Goal: Task Accomplishment & Management: Complete application form

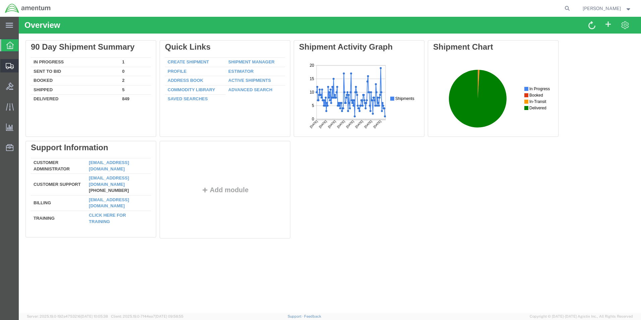
click at [0, 0] on span "Create Shipment" at bounding box center [0, 0] width 0 height 0
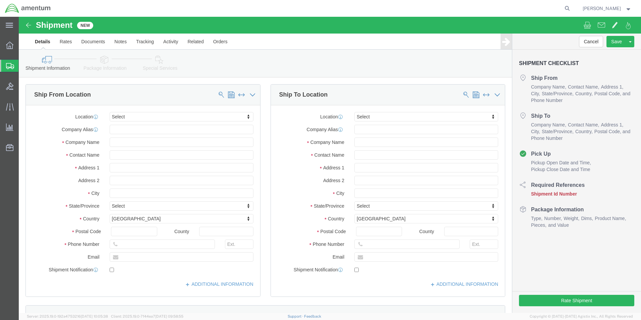
select select
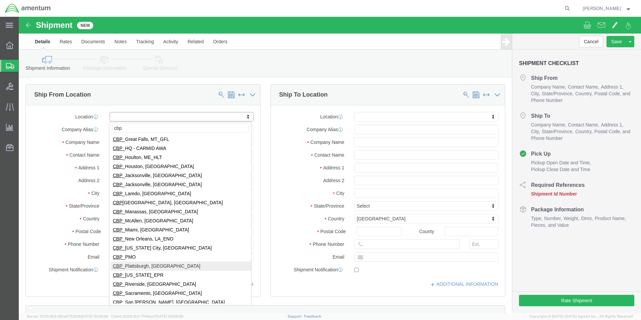
scroll to position [168, 0]
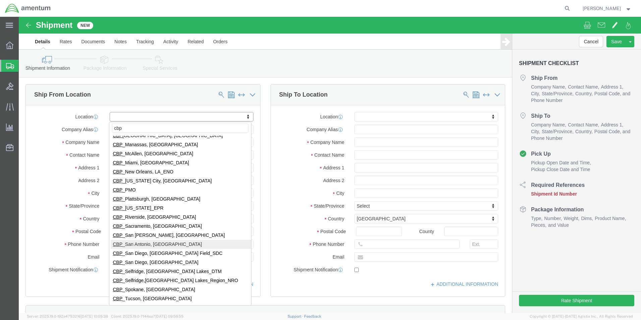
type input "cbp"
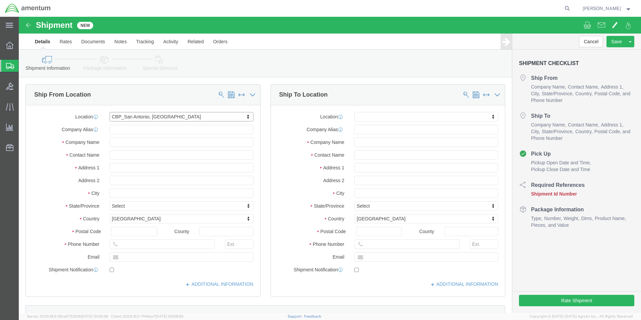
select select "49945"
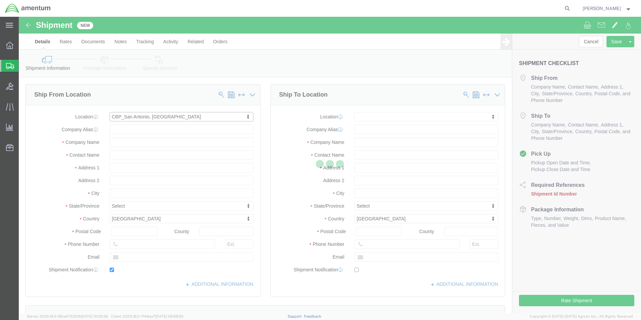
type input "[STREET_ADDRESS][PERSON_NAME]"
type input "Bldg. #2"
type input "78216"
type input "[PHONE_NUMBER]"
type input "[PERSON_NAME][EMAIL_ADDRESS][PERSON_NAME][DOMAIN_NAME]"
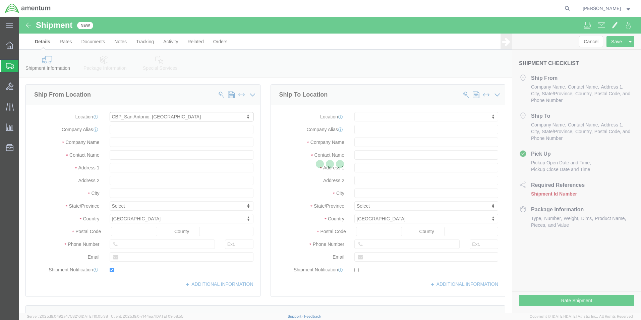
checkbox input "true"
type input "Amentum Services, Inc"
type input "[PERSON_NAME]"
type input "San Antonio"
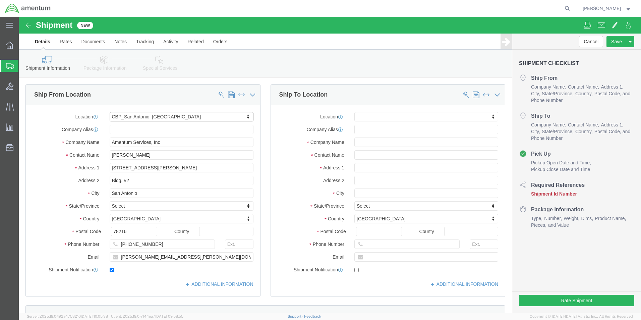
select select "[GEOGRAPHIC_DATA]"
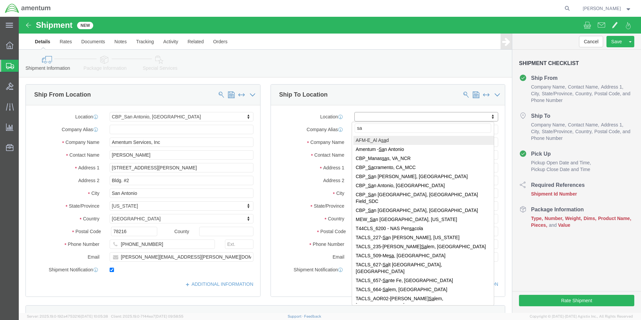
type input "s"
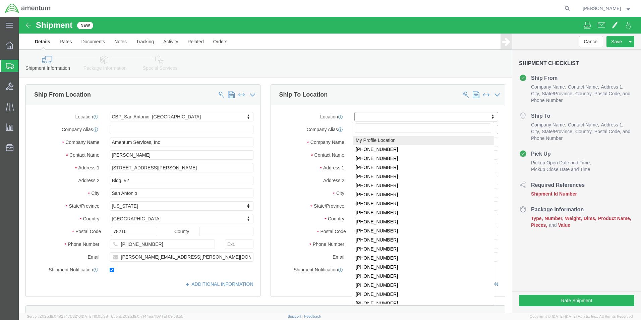
select select "MYPROFILE"
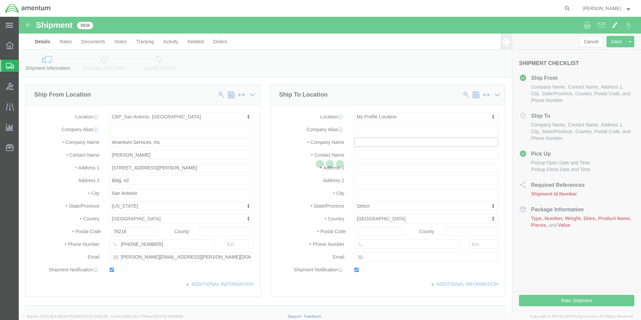
type input "[STREET_ADDRESS][PERSON_NAME]"
type input "Bldg. #2"
type input "78216"
type input "[PHONE_NUMBER]"
type input "[PERSON_NAME][EMAIL_ADDRESS][PERSON_NAME][DOMAIN_NAME]"
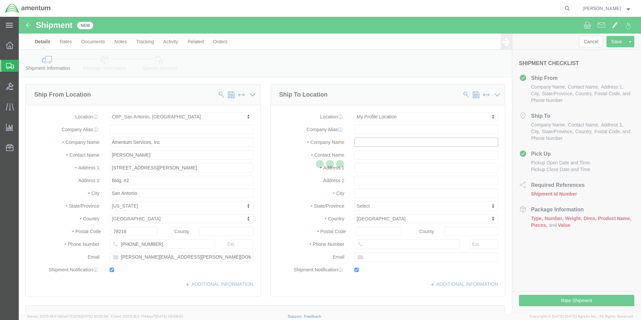
checkbox input "true"
type input "Amentum Services, Inc."
type input "[PERSON_NAME]"
type input "San Antonio"
select select "[GEOGRAPHIC_DATA]"
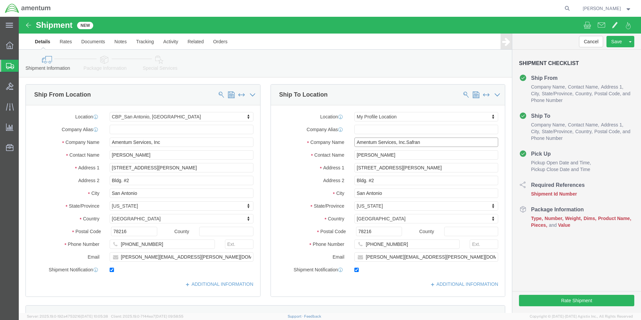
drag, startPoint x: 409, startPoint y: 127, endPoint x: 315, endPoint y: 130, distance: 94.2
click div "Location My Profile Location My Profile Location [PHONE_NUMBER] [PHONE_NUMBER] …"
type input "safran helicopters engin"
click input "[PERSON_NAME]"
drag, startPoint x: 387, startPoint y: 138, endPoint x: 332, endPoint y: 140, distance: 55.7
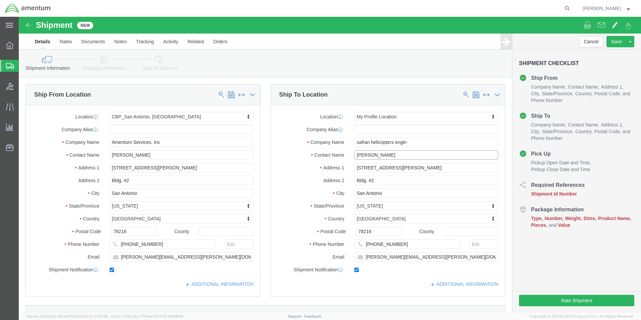
click div "[PERSON_NAME]"
click div "Location My Profile Location My Profile Location [PHONE_NUMBER] [PHONE_NUMBER] …"
drag, startPoint x: 404, startPoint y: 124, endPoint x: 338, endPoint y: 124, distance: 65.7
click input "safran helicopters engin"
type input "s"
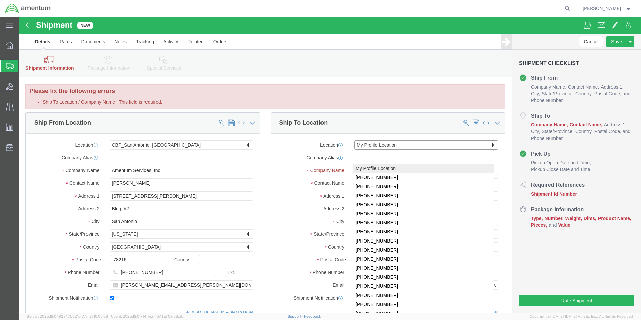
click input "text"
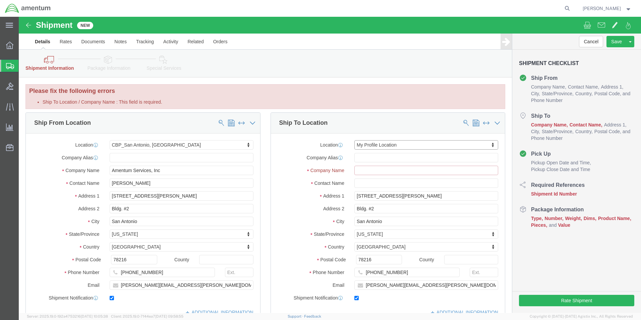
click input "Ship To Location / Company Name : This field is required."
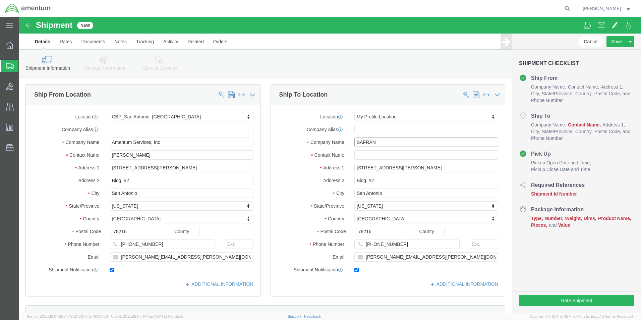
type input "SAFRAN"
drag, startPoint x: 438, startPoint y: 244, endPoint x: 288, endPoint y: 243, distance: 150.8
click div "Email [PERSON_NAME][EMAIL_ADDRESS][PERSON_NAME][DOMAIN_NAME]"
checkbox input "false"
drag, startPoint x: 372, startPoint y: 227, endPoint x: 353, endPoint y: 228, distance: 18.8
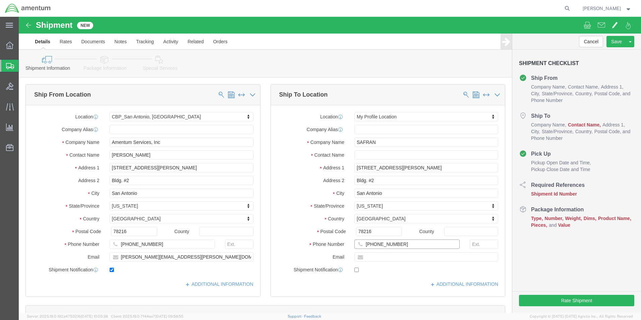
click input "[PHONE_NUMBER]"
type input "210"
drag, startPoint x: 357, startPoint y: 213, endPoint x: 320, endPoint y: 218, distance: 37.4
click div "Postal Code 78216"
select select
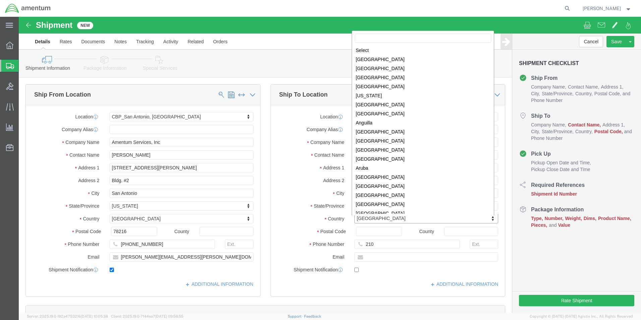
scroll to position [2037, 0]
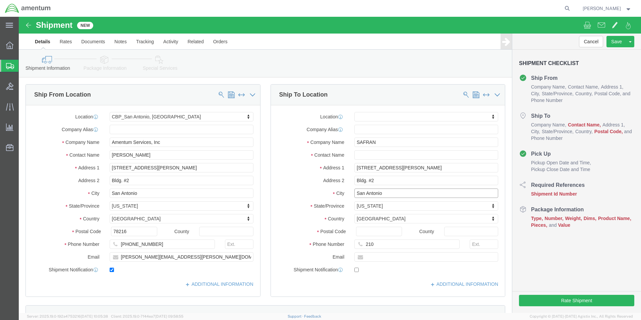
drag, startPoint x: 376, startPoint y: 174, endPoint x: 300, endPoint y: 175, distance: 76.1
click div "City [GEOGRAPHIC_DATA]"
select select
drag, startPoint x: 362, startPoint y: 163, endPoint x: 309, endPoint y: 163, distance: 53.0
click div "Address [STREET_ADDRESS]"
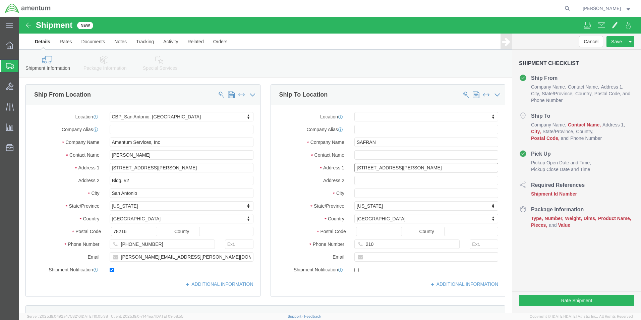
drag, startPoint x: 391, startPoint y: 147, endPoint x: 324, endPoint y: 150, distance: 66.8
click div "Address [STREET_ADDRESS][PERSON_NAME]"
select select
drag, startPoint x: 378, startPoint y: 125, endPoint x: 294, endPoint y: 130, distance: 84.3
click div "Company Name [PERSON_NAME] s"
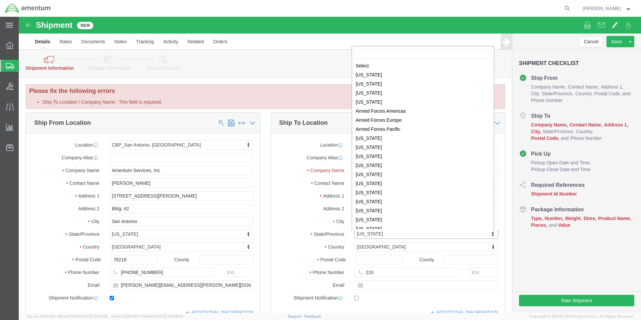
drag, startPoint x: 361, startPoint y: 217, endPoint x: 342, endPoint y: 219, distance: 19.2
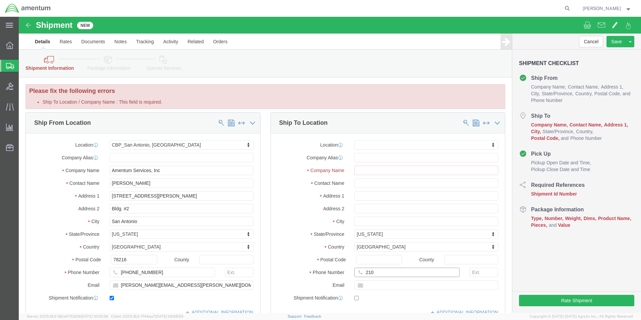
drag, startPoint x: 363, startPoint y: 257, endPoint x: 318, endPoint y: 258, distance: 45.3
click div "Phone Number 210"
click input "text"
click input "Ship To Location / Company Name : This field is required."
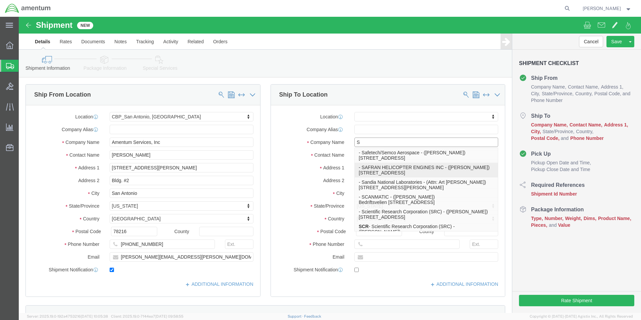
type input "SA"
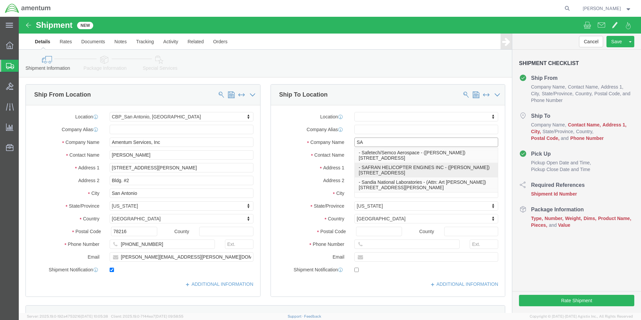
click p "- SAFRAN HELICOPTER ENGINES INC - ([PERSON_NAME]) [STREET_ADDRESS]"
select select
type input "[STREET_ADDRESS]"
type input "75052"
type input "[PHONE_NUMBER]"
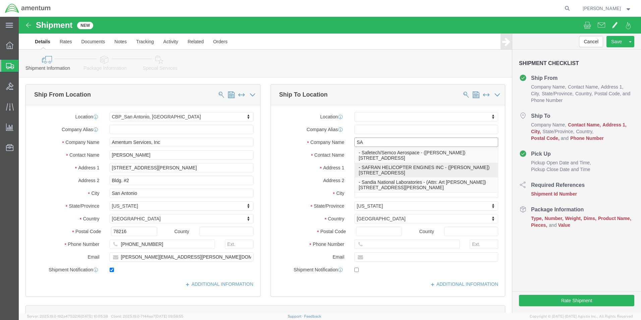
type input "SAFRAN HELICOPTER ENGINES INC"
type input "[PERSON_NAME]"
type input "[GEOGRAPHIC_DATA]"
select select "[GEOGRAPHIC_DATA]"
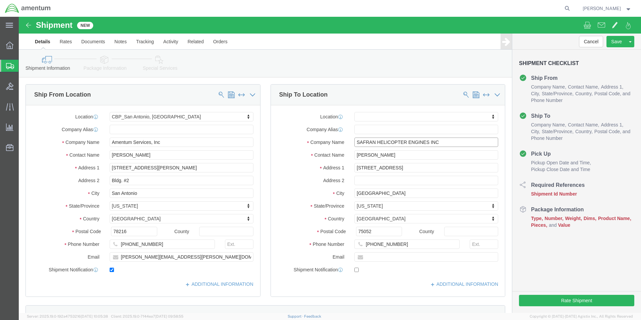
type input "SAFRAN HELICOPTER ENGINES INC"
drag, startPoint x: 372, startPoint y: 137, endPoint x: 281, endPoint y: 137, distance: 91.2
click div "Contact Name [PERSON_NAME]"
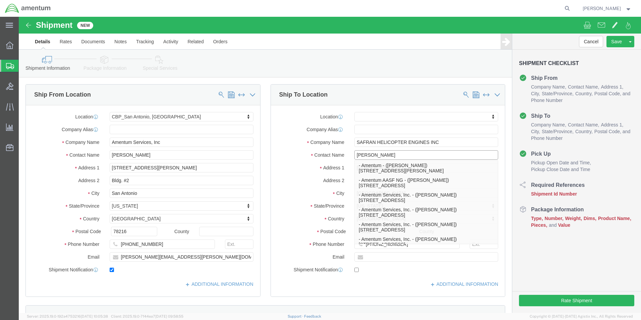
type input "[PERSON_NAME]"
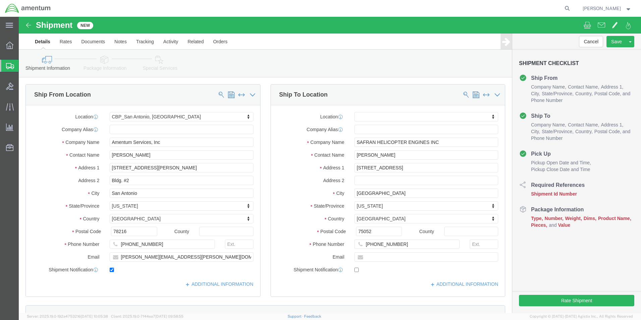
click label "Contact Name"
drag, startPoint x: 382, startPoint y: 228, endPoint x: 378, endPoint y: 228, distance: 4.1
click input "[PHONE_NUMBER]"
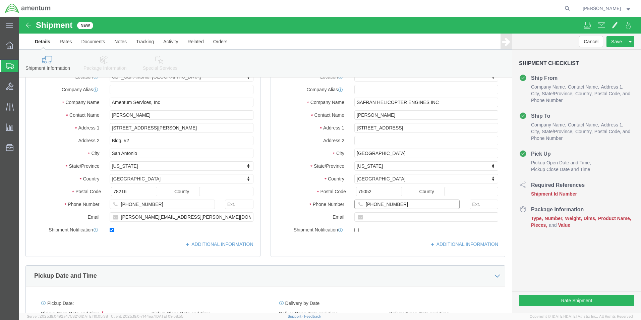
scroll to position [101, 0]
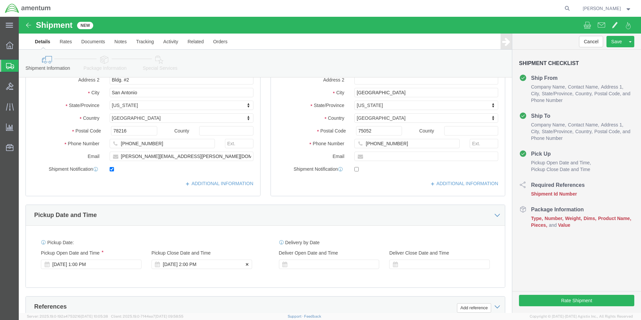
click div "[DATE] 2:00 PM"
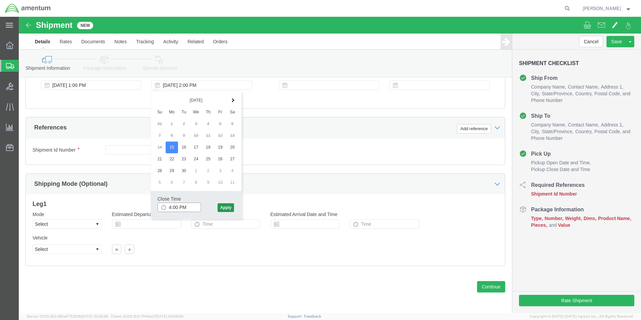
type input "4:00 PM"
click button "Apply"
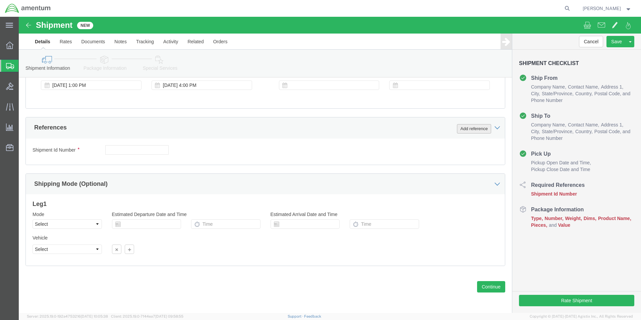
click button "Add reference"
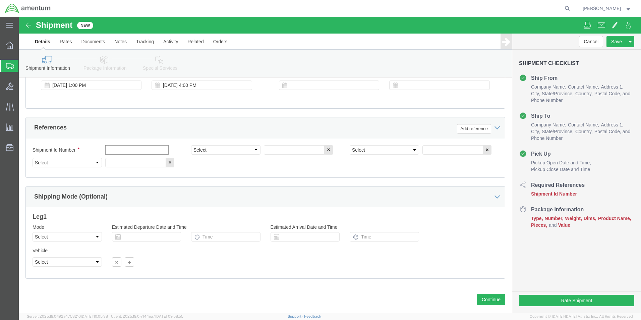
click input "text"
type input "C"
type input "12362"
click select "Select Account Type Activity ID Airline Appointment Number ASN Batch Request # …"
select select "DEPT"
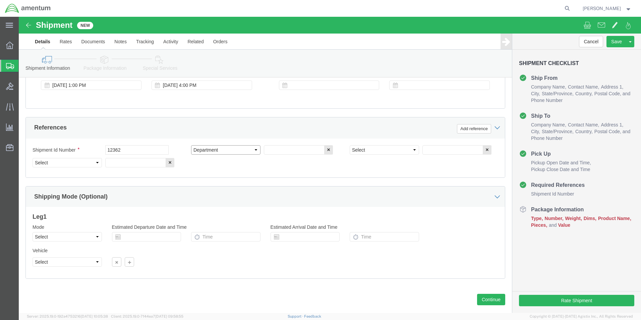
click select "Select Account Type Activity ID Airline Appointment Number ASN Batch Request # …"
click input "text"
drag, startPoint x: 282, startPoint y: 134, endPoint x: 182, endPoint y: 121, distance: 100.7
click div "Shipment Id Number 12362 Select Account Type Activity ID Airline Appointment Nu…"
type input "CBP"
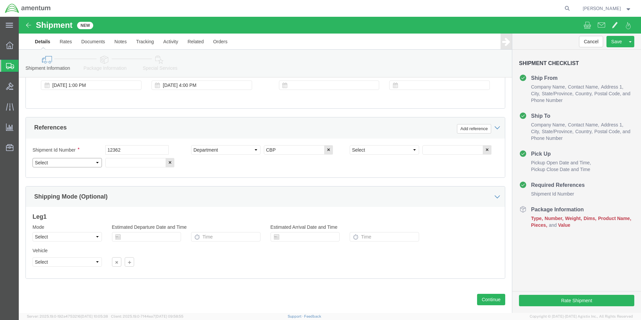
click select "Select Account Type Activity ID Airline Appointment Number ASN Batch Request # …"
select select "CUSTREF"
click select "Select Account Type Activity ID Airline Appointment Number ASN Batch Request # …"
click input "text"
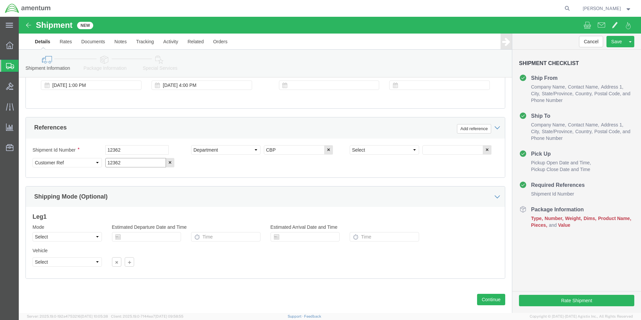
type input "12362"
click select "Select Account Type Activity ID Airline Appointment Number ASN Batch Request # …"
select select "PROJNUM"
click select "Select Account Type Activity ID Airline Appointment Number ASN Batch Request # …"
click input "text"
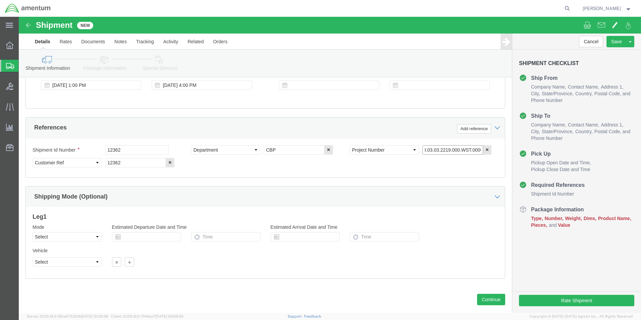
scroll to position [0, 11]
type input "6118.03.03.2219.000.WST.0000"
click select "Select Air Less than Truckload Multi-Leg Ocean Freight Rail Small Parcel Truckl…"
select select "SMAL"
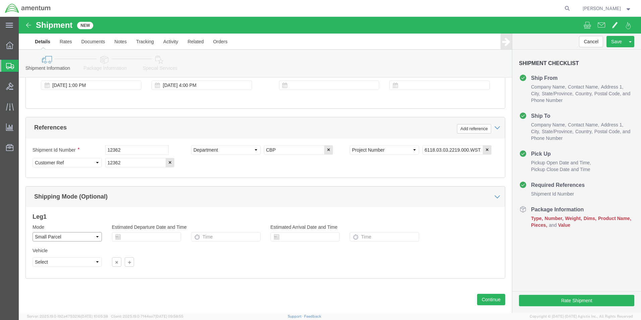
click select "Select Air Less than Truckload Multi-Leg Ocean Freight Rail Small Parcel Truckl…"
click div "Vehicle Size Container Number Owner Select Shipper Vessel"
click button "Continue"
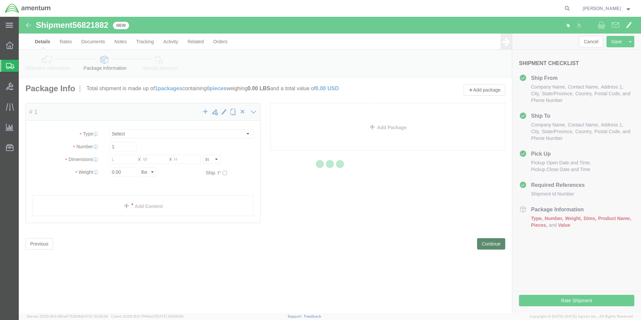
select select "YRPK"
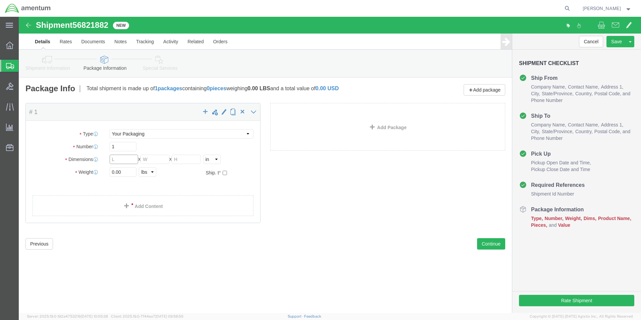
click input "text"
type input "18"
type input "14"
drag, startPoint x: 108, startPoint y: 157, endPoint x: 63, endPoint y: 158, distance: 44.6
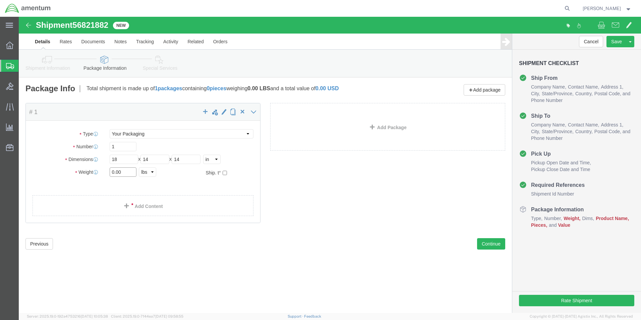
click div "Weight 0.00 Select kgs lbs Ship. t°"
type input "21.35"
click span
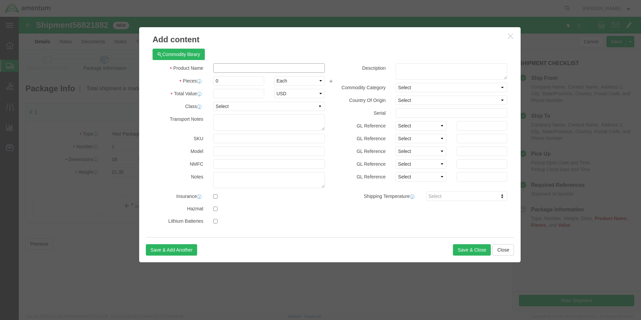
click input "text"
type input "FCU REPLACEMENT TOOK KIT PN: TUS036K001"
drag, startPoint x: 217, startPoint y: 65, endPoint x: 192, endPoint y: 66, distance: 24.5
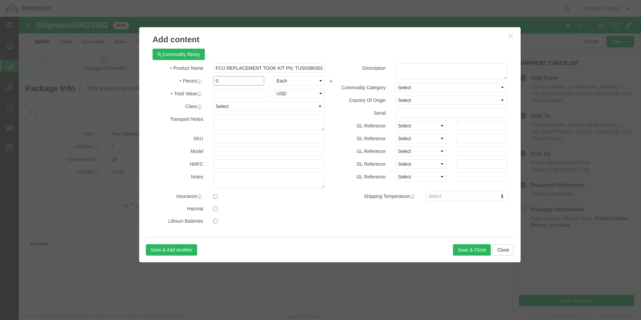
click div "0"
type input "1"
drag, startPoint x: 199, startPoint y: 78, endPoint x: 205, endPoint y: 76, distance: 6.8
click input "text"
type input "190.00"
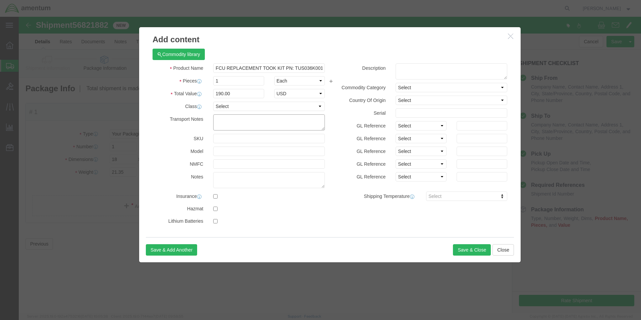
click textarea
click button "Save & Close"
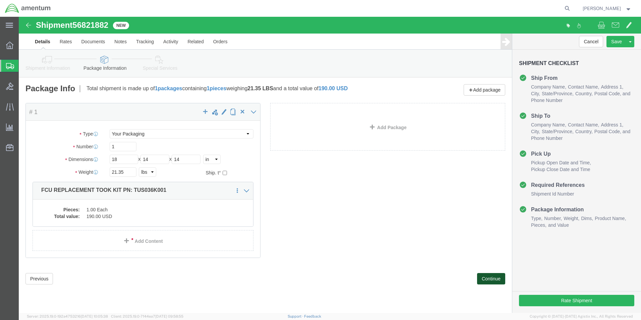
click button "Continue"
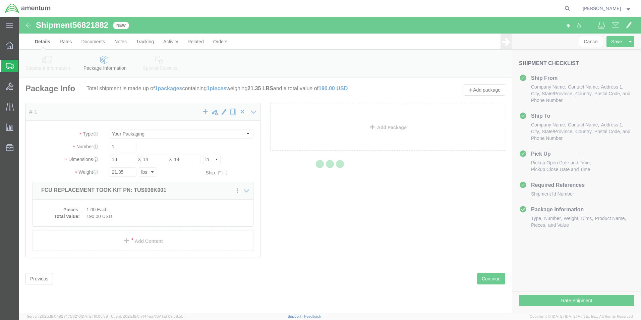
select select
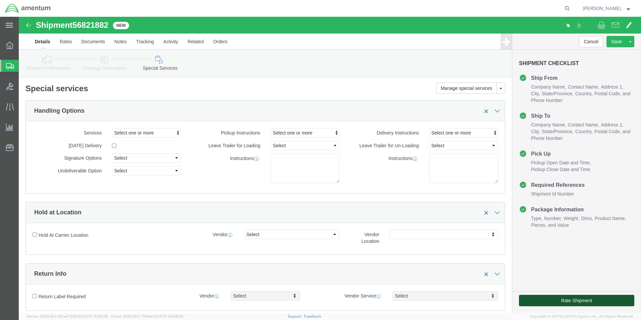
click button "Rate Shipment"
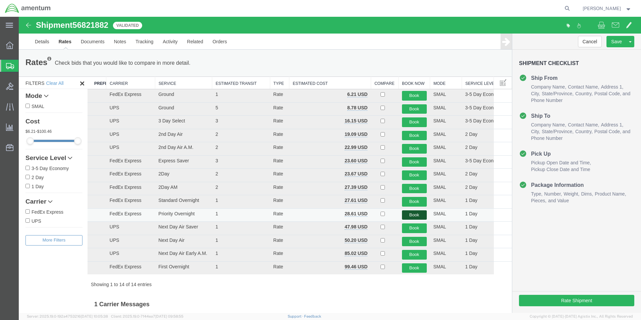
click at [409, 217] on button "Book" at bounding box center [414, 215] width 25 height 10
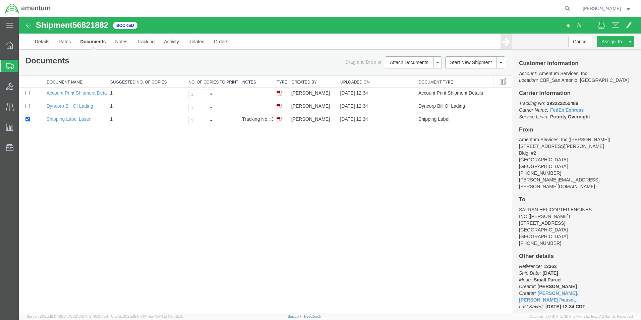
drag, startPoint x: 279, startPoint y: 118, endPoint x: 279, endPoint y: 136, distance: 17.4
click at [279, 118] on img at bounding box center [279, 119] width 5 height 5
click at [47, 41] on link "Details" at bounding box center [42, 42] width 24 height 16
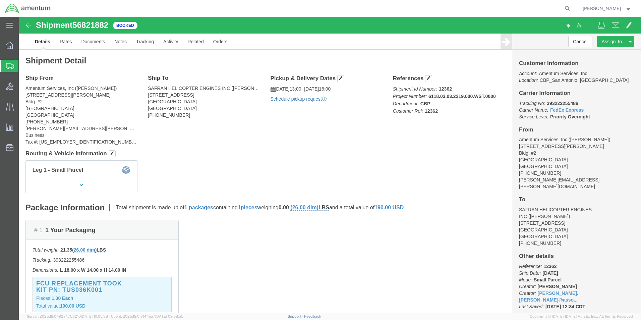
click link "Schedule pickup request"
